Goal: Complete application form: Complete application form

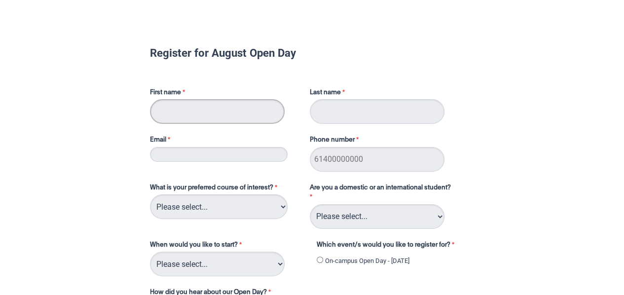
click at [201, 113] on input "First name" at bounding box center [217, 111] width 135 height 25
click at [179, 105] on input "First name" at bounding box center [217, 111] width 135 height 25
type input "[PERSON_NAME]"
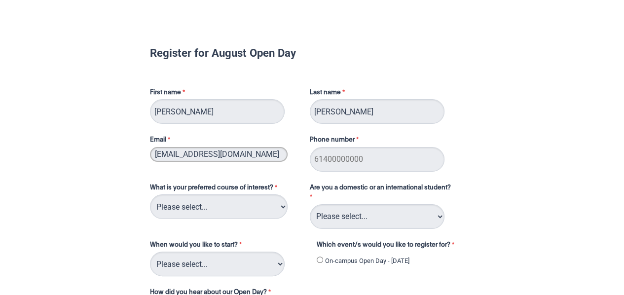
type input "[EMAIL_ADDRESS][DOMAIN_NAME]"
click at [268, 212] on select "Please select... 2D Animation Acting Audio Engineering Circus Arts Comedy Digit…" at bounding box center [219, 206] width 138 height 25
select select "tfa_106"
click at [150, 194] on select "Please select... 2D Animation Acting Audio Engineering Circus Arts Comedy Digit…" at bounding box center [219, 206] width 138 height 25
click at [352, 215] on select "Please select... Domestic Student International Student" at bounding box center [377, 216] width 135 height 25
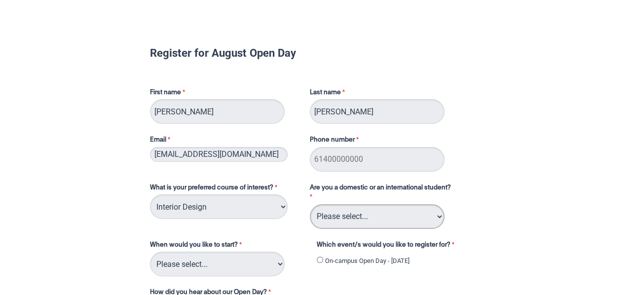
select select "tfa_126"
click at [310, 204] on select "Please select... Domestic Student International Student" at bounding box center [377, 216] width 135 height 25
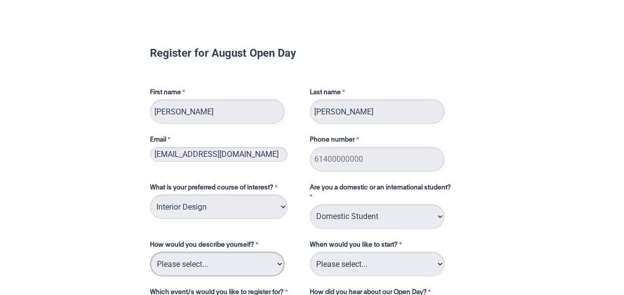
click at [239, 266] on select "Please select... I've completed Year 12 I'm looking for a career change I'm alr…" at bounding box center [217, 264] width 135 height 25
select select "tfa_69"
click at [150, 252] on select "Please select... I've completed Year 12 I'm looking for a career change I'm alr…" at bounding box center [217, 264] width 135 height 25
click at [387, 265] on select "Please select... Trimester 3 2025, starting [DATE] Trimester 1 2026, starting […" at bounding box center [377, 264] width 135 height 25
select select "tfa_234"
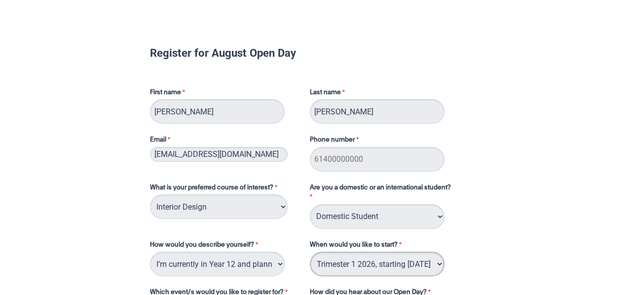
click at [310, 252] on select "Please select... Trimester 3 2025, starting [DATE] Trimester 1 2026, starting […" at bounding box center [377, 264] width 135 height 25
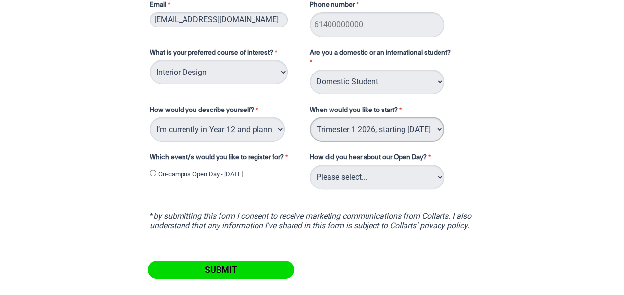
scroll to position [137, 0]
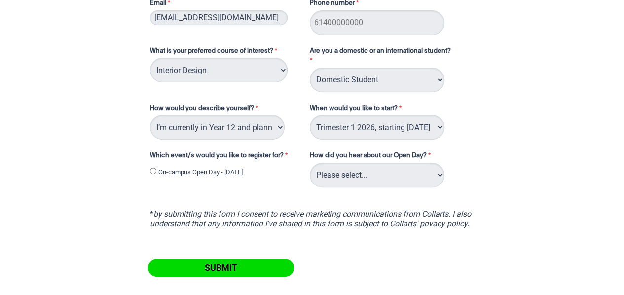
click at [153, 172] on input "On-campus Open Day - [DATE]" at bounding box center [153, 171] width 6 height 6
radio input "true"
click at [405, 182] on select "Please select... Career Advisor Career Expo Collarts Newsletter/Email Collarts …" at bounding box center [377, 175] width 135 height 25
select select "tfa_139"
click at [310, 163] on select "Please select... Career Advisor Career Expo Collarts Newsletter/Email Collarts …" at bounding box center [377, 175] width 135 height 25
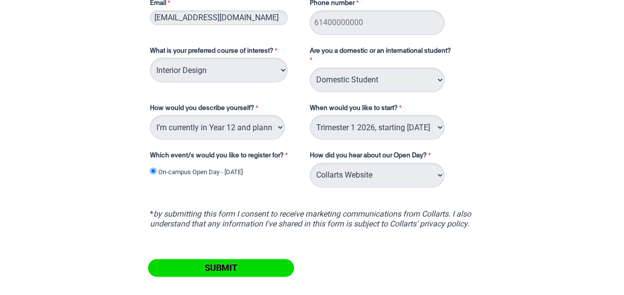
click at [212, 268] on input "Submit" at bounding box center [221, 268] width 146 height 18
click at [336, 25] on input "Phone number" at bounding box center [377, 22] width 135 height 25
type input "0418341364"
click at [213, 270] on input "Submit" at bounding box center [221, 268] width 146 height 18
